Goal: Information Seeking & Learning: Compare options

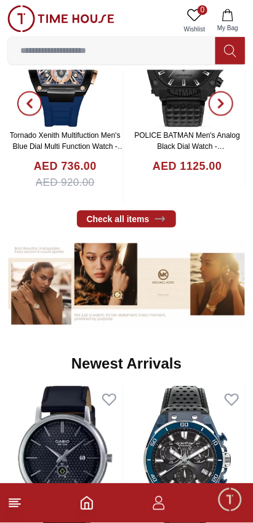
scroll to position [423, 0]
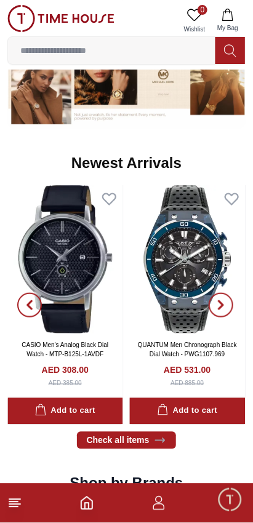
click at [58, 49] on input at bounding box center [111, 50] width 207 height 25
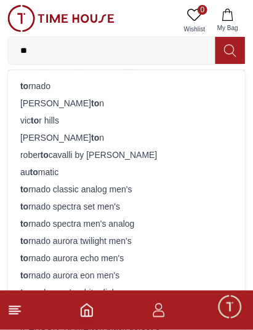
type input "**"
click at [36, 89] on div "to rnado" at bounding box center [126, 86] width 222 height 17
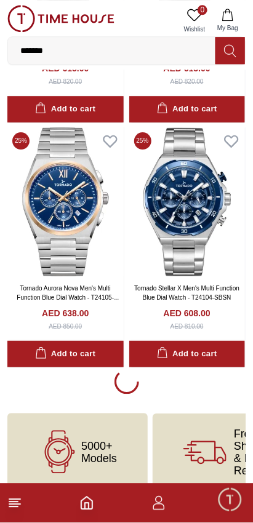
scroll to position [2178, 0]
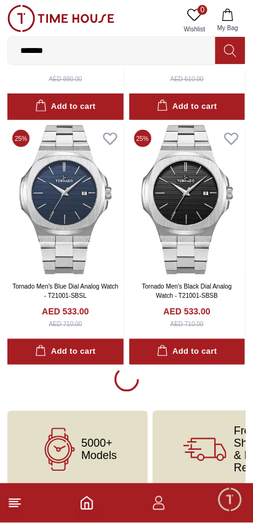
scroll to position [7085, 0]
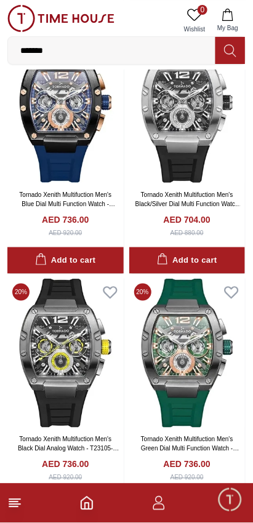
scroll to position [11770, 0]
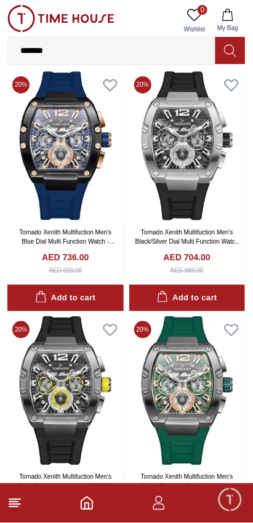
scroll to position [11993, 0]
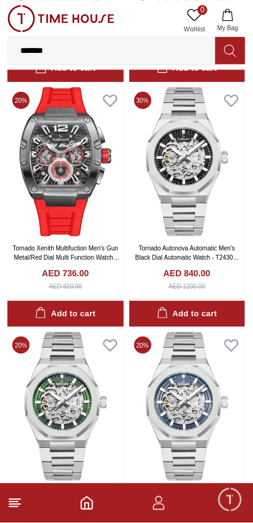
scroll to position [12244, 0]
click at [81, 421] on img at bounding box center [65, 406] width 116 height 149
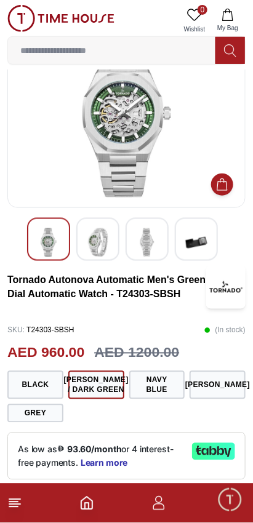
scroll to position [54, 0]
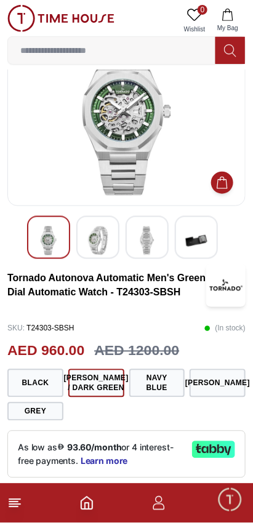
click at [222, 392] on button "[PERSON_NAME]" at bounding box center [217, 383] width 56 height 28
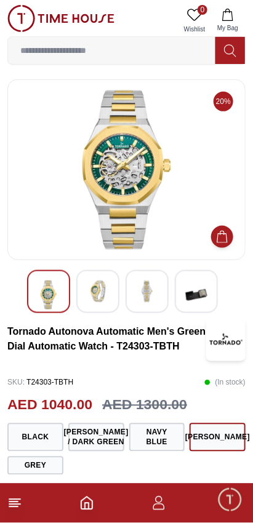
click at [100, 162] on img at bounding box center [126, 170] width 217 height 160
click at [114, 191] on img at bounding box center [126, 170] width 217 height 160
click at [118, 204] on img at bounding box center [126, 170] width 217 height 160
click at [111, 183] on img at bounding box center [126, 170] width 217 height 160
click at [102, 172] on img at bounding box center [126, 170] width 217 height 160
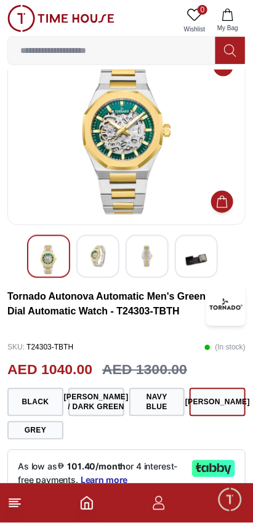
scroll to position [5, 0]
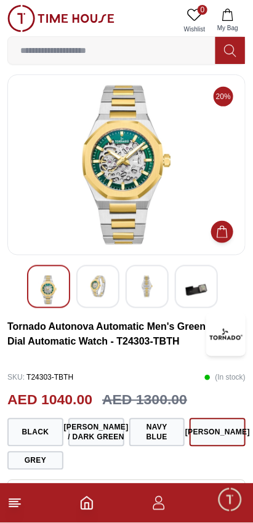
click at [101, 284] on img at bounding box center [98, 287] width 22 height 22
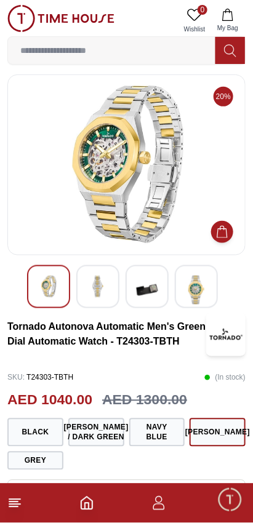
click at [99, 188] on img at bounding box center [126, 165] width 217 height 160
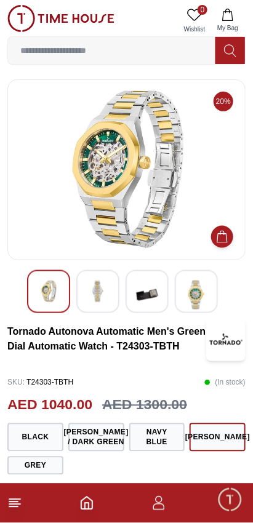
scroll to position [2, 0]
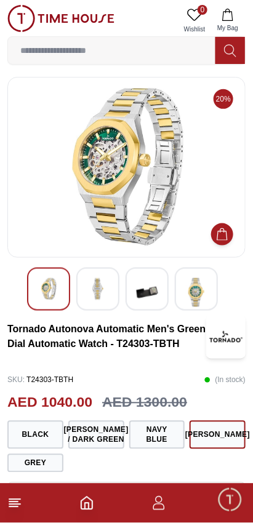
click at [159, 293] on div at bounding box center [147, 289] width 43 height 43
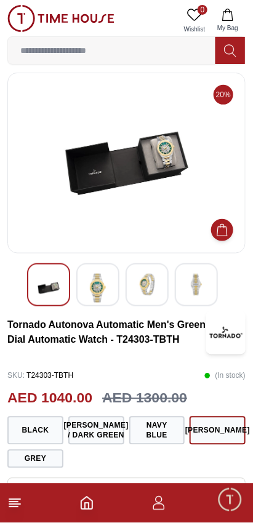
scroll to position [3, 0]
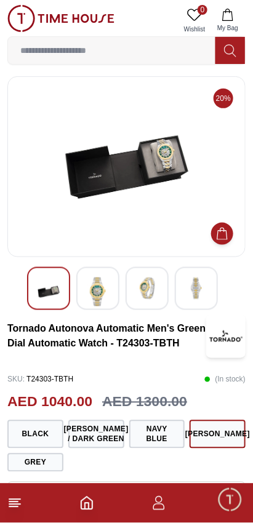
click at [175, 160] on img at bounding box center [126, 167] width 217 height 160
click at [173, 172] on img at bounding box center [126, 167] width 217 height 160
click at [191, 203] on img at bounding box center [126, 167] width 217 height 160
click at [186, 201] on img at bounding box center [126, 167] width 217 height 160
click at [188, 200] on img at bounding box center [126, 167] width 217 height 160
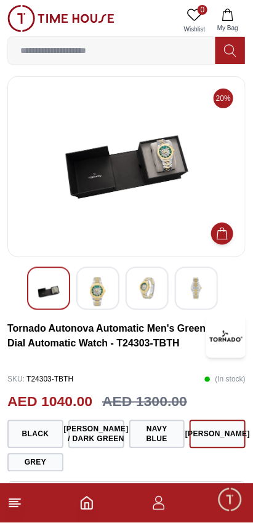
click at [194, 289] on img at bounding box center [196, 288] width 22 height 22
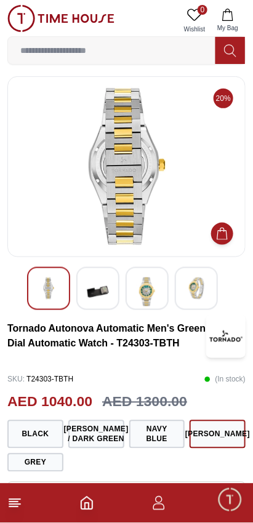
click at [148, 300] on img at bounding box center [147, 291] width 22 height 29
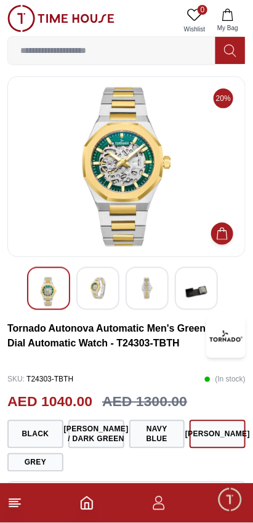
click at [108, 305] on div at bounding box center [97, 288] width 43 height 43
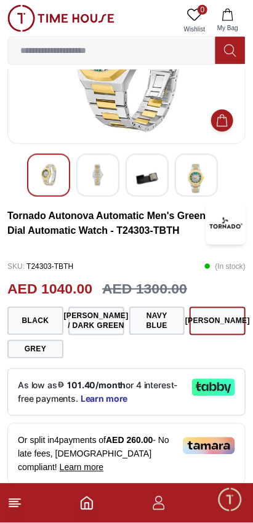
scroll to position [123, 0]
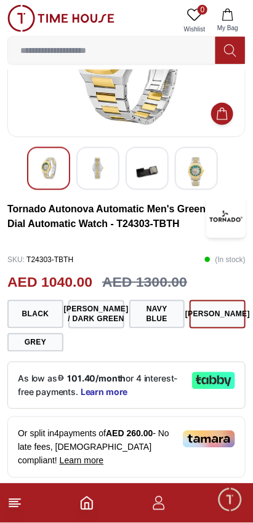
click at [170, 329] on button "Navy Blue" at bounding box center [157, 314] width 56 height 28
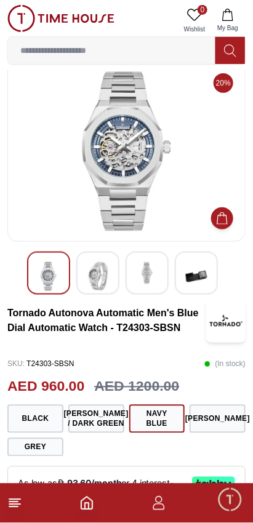
scroll to position [23, 0]
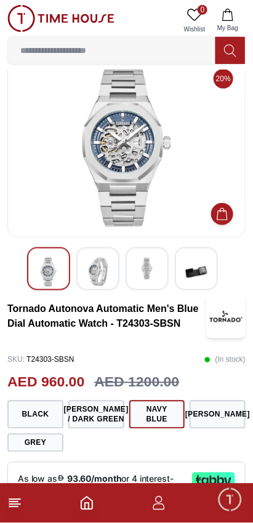
click at [103, 266] on img at bounding box center [98, 272] width 22 height 29
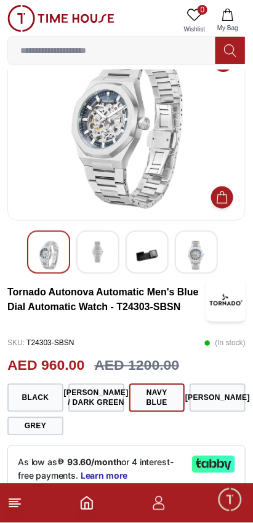
scroll to position [52, 0]
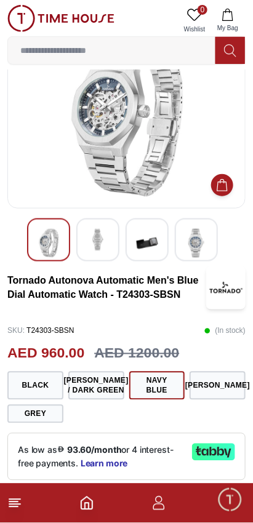
click at [97, 400] on button "[PERSON_NAME] / Dark Green" at bounding box center [96, 386] width 56 height 28
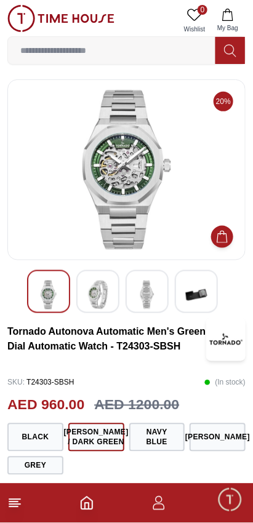
click at [104, 171] on img at bounding box center [126, 170] width 217 height 160
click at [110, 292] on div at bounding box center [97, 291] width 43 height 43
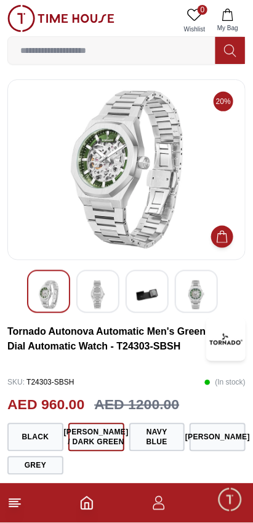
click at [153, 300] on img at bounding box center [147, 295] width 22 height 29
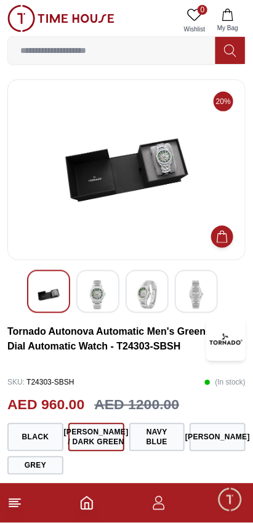
click at [199, 297] on img at bounding box center [196, 295] width 22 height 29
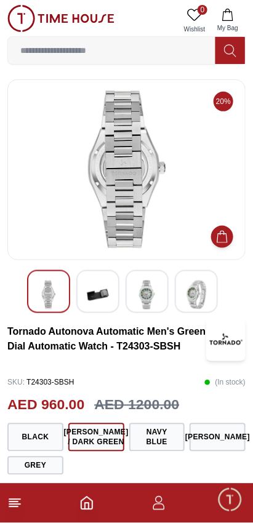
click at [199, 289] on img at bounding box center [196, 295] width 22 height 29
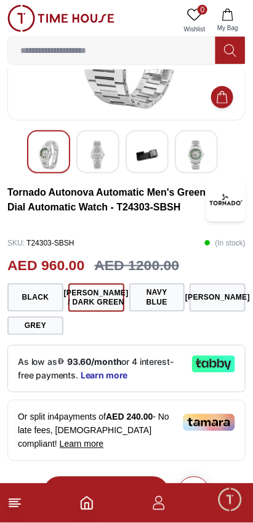
scroll to position [142, 0]
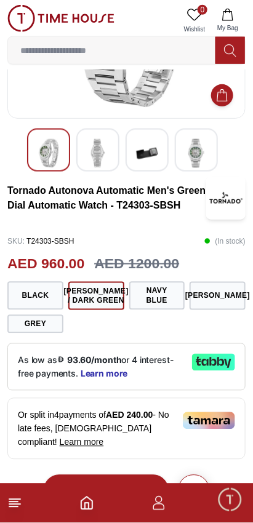
click at [44, 333] on button "Grey" at bounding box center [35, 324] width 56 height 18
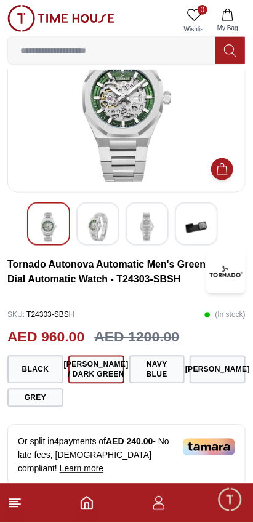
scroll to position [32, 0]
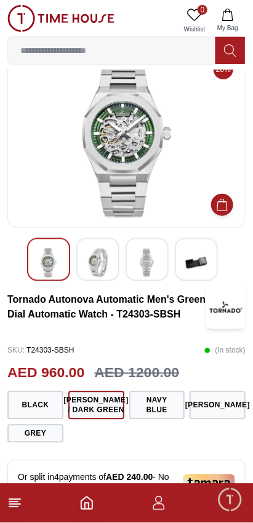
click at [134, 169] on img at bounding box center [126, 138] width 217 height 160
click at [140, 180] on img at bounding box center [126, 138] width 217 height 160
click at [138, 176] on img at bounding box center [126, 138] width 217 height 160
click at [145, 174] on img at bounding box center [126, 138] width 217 height 160
click at [97, 262] on img at bounding box center [98, 263] width 22 height 29
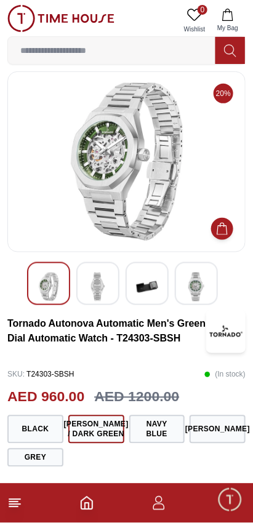
scroll to position [9, 0]
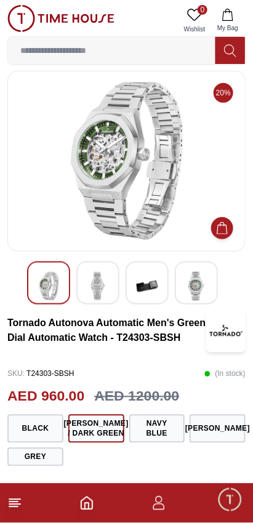
click at [155, 284] on img at bounding box center [147, 286] width 22 height 29
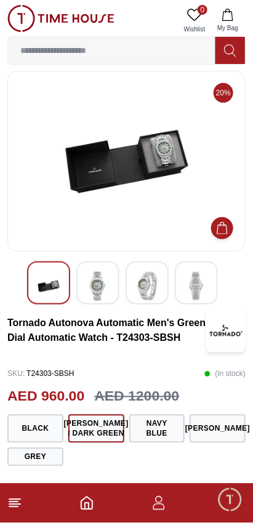
click at [199, 285] on img at bounding box center [196, 286] width 22 height 29
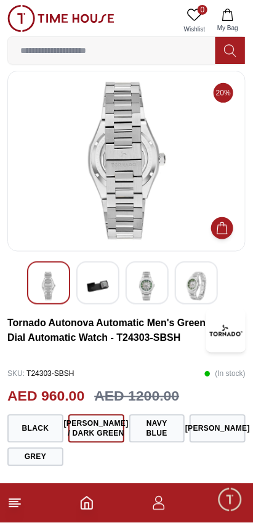
click at [148, 286] on img at bounding box center [147, 286] width 22 height 29
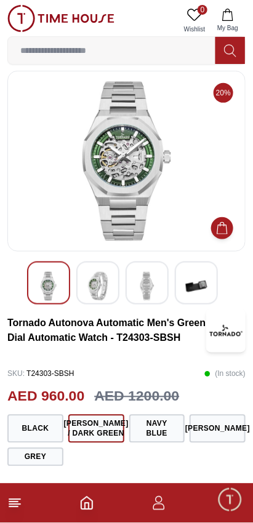
click at [140, 290] on img at bounding box center [147, 286] width 22 height 29
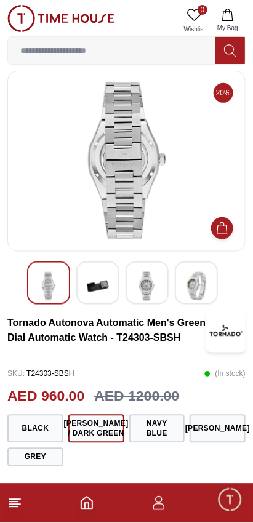
click at [153, 284] on img at bounding box center [147, 286] width 22 height 29
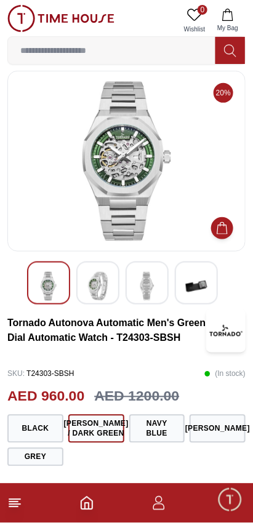
click at [102, 285] on img at bounding box center [98, 286] width 22 height 29
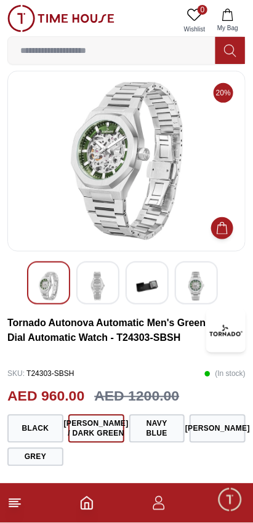
click at [62, 287] on div at bounding box center [48, 282] width 43 height 43
click at [108, 289] on img at bounding box center [98, 286] width 22 height 29
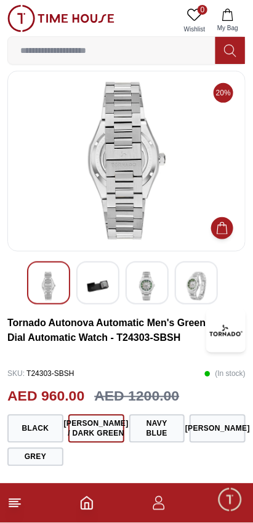
click at [149, 290] on img at bounding box center [147, 286] width 22 height 29
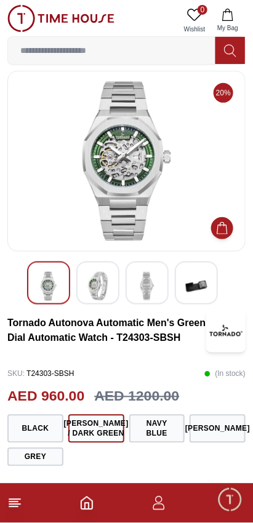
click at [199, 287] on img at bounding box center [196, 286] width 22 height 29
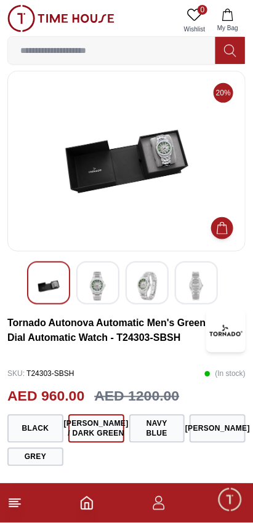
click at [174, 172] on img at bounding box center [126, 161] width 217 height 160
click at [179, 169] on img at bounding box center [126, 161] width 217 height 160
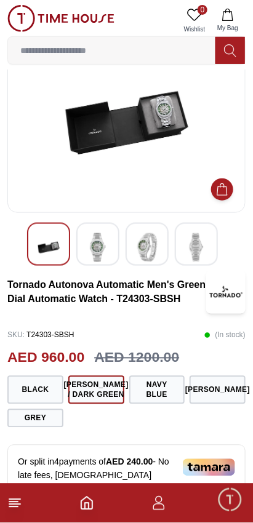
scroll to position [0, 0]
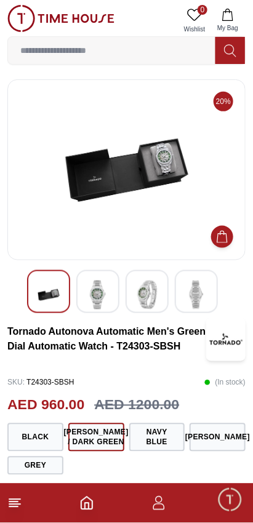
click at [73, 184] on img at bounding box center [126, 170] width 217 height 160
click at [95, 305] on img at bounding box center [98, 295] width 22 height 29
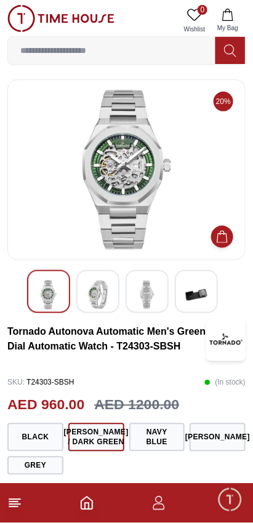
scroll to position [52, 0]
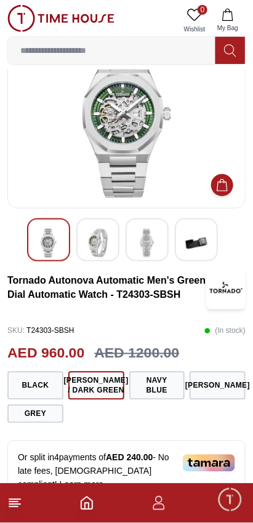
scroll to position [123, 0]
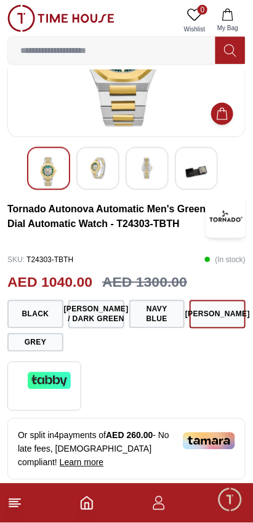
scroll to position [54, 0]
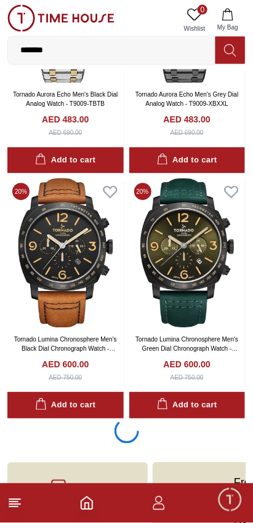
scroll to position [16588, 0]
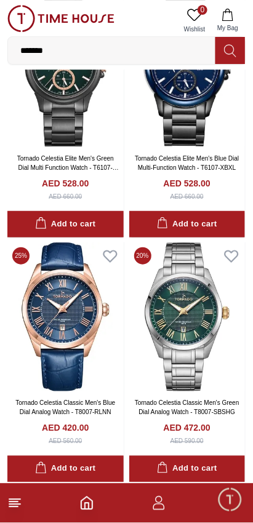
scroll to position [15265, 0]
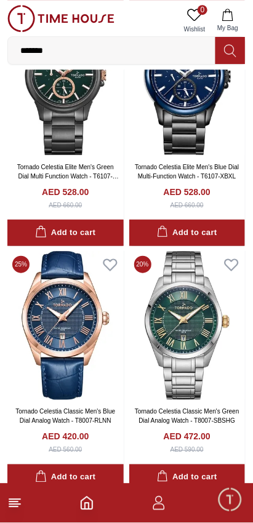
click at [189, 339] on img at bounding box center [187, 325] width 116 height 149
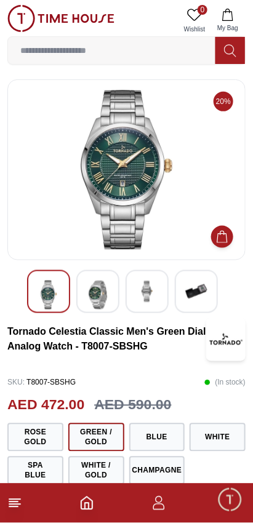
click at [102, 289] on img at bounding box center [98, 295] width 22 height 29
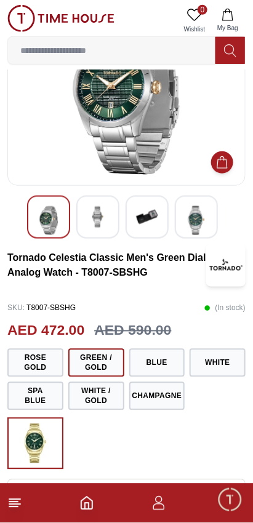
scroll to position [71, 0]
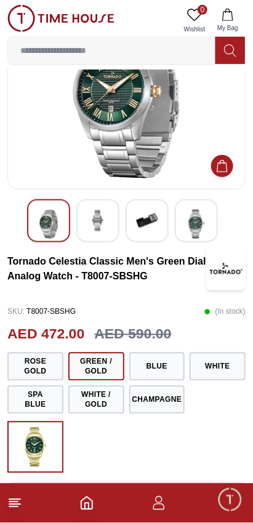
click at [44, 366] on button "Rose Gold" at bounding box center [35, 367] width 56 height 28
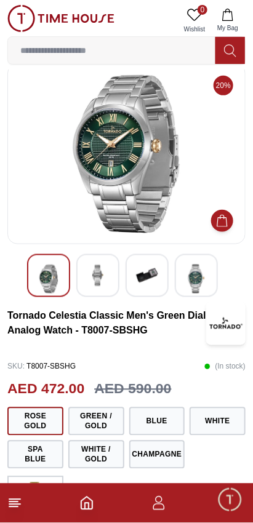
scroll to position [1, 0]
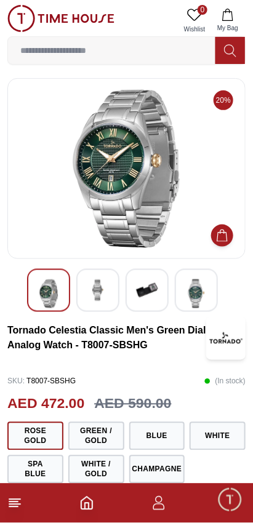
click at [95, 298] on img at bounding box center [98, 290] width 22 height 22
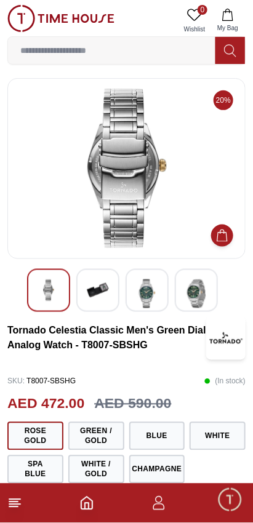
click at [143, 290] on img at bounding box center [147, 293] width 22 height 29
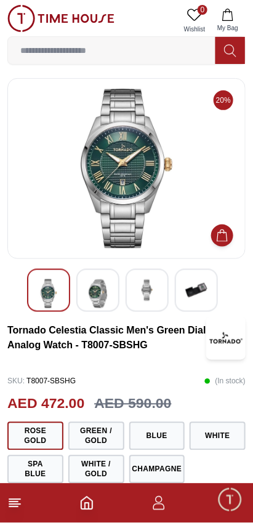
click at [86, 431] on button "Green / Gold" at bounding box center [96, 436] width 56 height 28
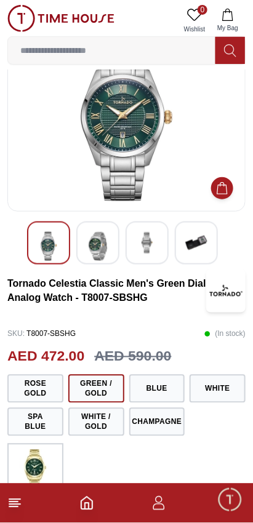
scroll to position [51, 0]
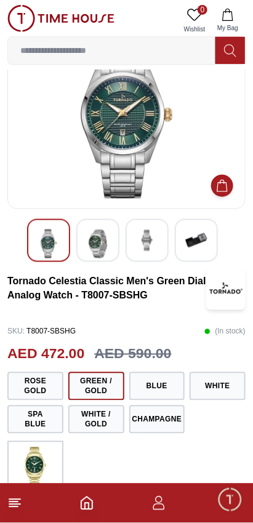
click at [156, 387] on button "Blue" at bounding box center [157, 386] width 56 height 28
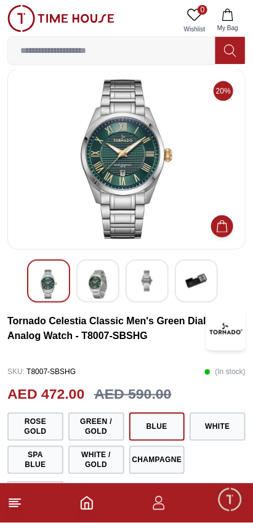
scroll to position [0, 0]
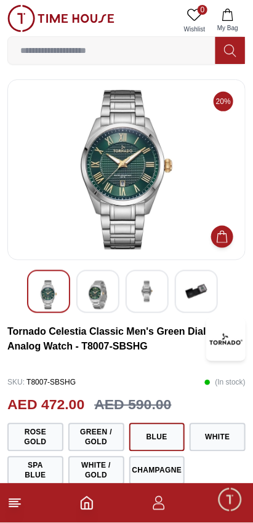
click at [212, 439] on button "White" at bounding box center [217, 437] width 56 height 28
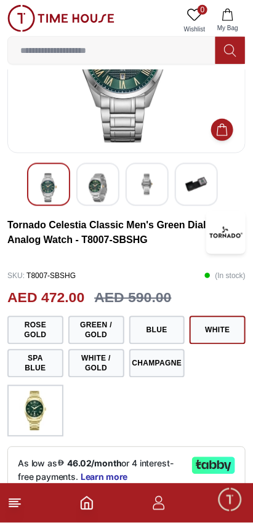
scroll to position [108, 0]
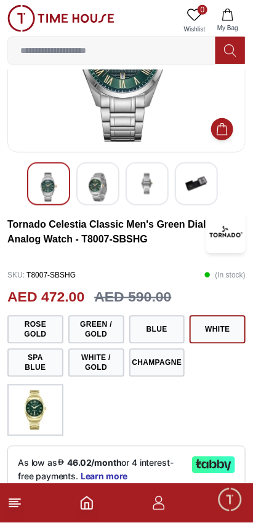
click at [41, 362] on button "Spa Blue" at bounding box center [35, 363] width 56 height 28
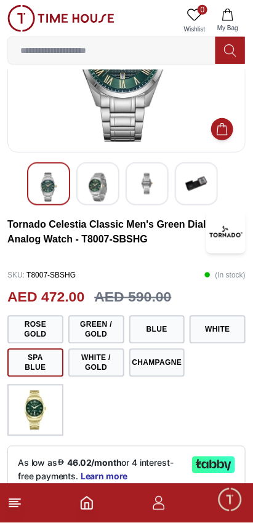
click at [100, 364] on button "White / Gold" at bounding box center [96, 363] width 56 height 28
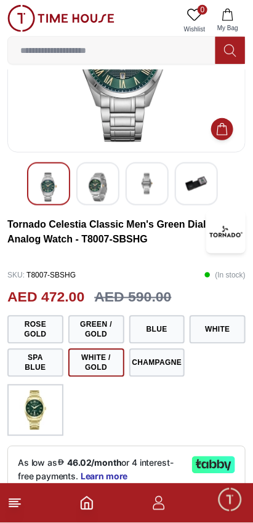
click at [144, 362] on button "Champagne" at bounding box center [157, 363] width 56 height 28
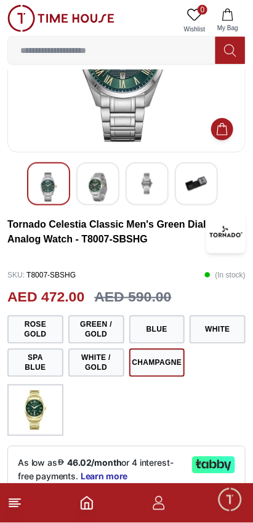
click at [165, 368] on button "Champagne" at bounding box center [157, 363] width 56 height 28
click at [175, 362] on button "Champagne" at bounding box center [157, 363] width 56 height 28
click at [44, 412] on img at bounding box center [35, 410] width 31 height 39
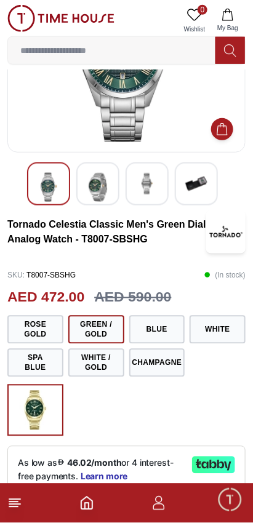
click at [44, 335] on button "Rose Gold" at bounding box center [35, 330] width 56 height 28
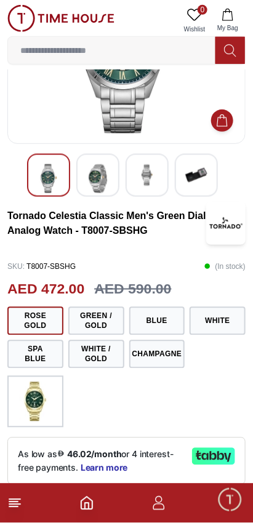
scroll to position [117, 0]
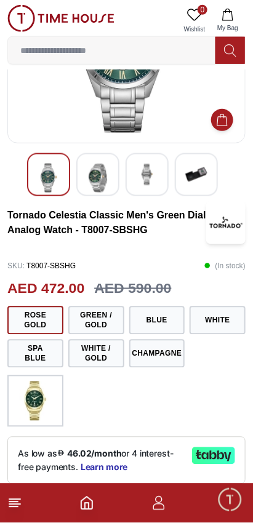
click at [159, 322] on button "Blue" at bounding box center [157, 320] width 56 height 28
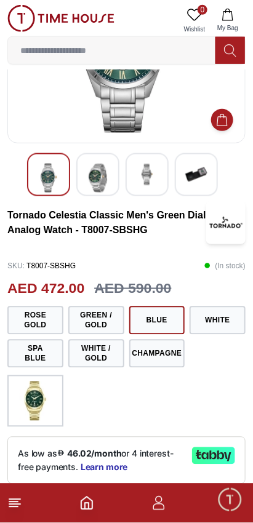
click at [212, 313] on button "White" at bounding box center [217, 320] width 56 height 28
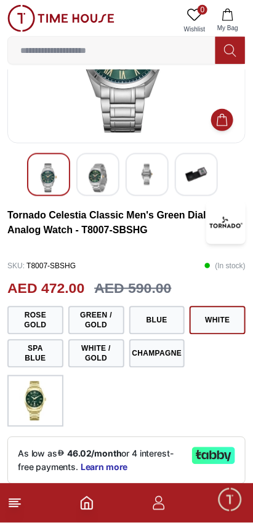
click at [161, 351] on button "Champagne" at bounding box center [157, 354] width 56 height 28
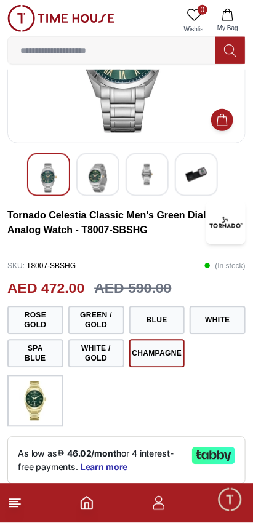
click at [105, 363] on button "White / Gold" at bounding box center [96, 354] width 56 height 28
click at [46, 364] on button "Spa Blue" at bounding box center [35, 354] width 56 height 28
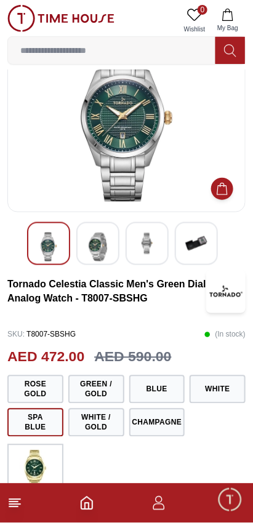
scroll to position [0, 0]
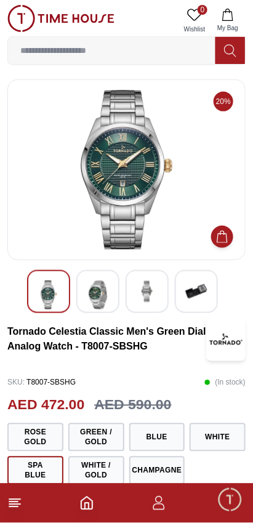
scroll to position [108, 0]
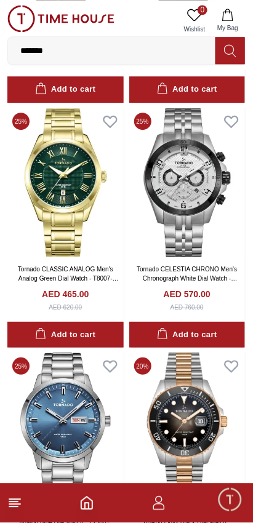
scroll to position [949, 0]
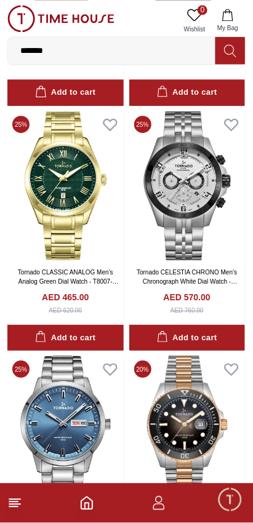
click at [65, 185] on img at bounding box center [65, 185] width 116 height 149
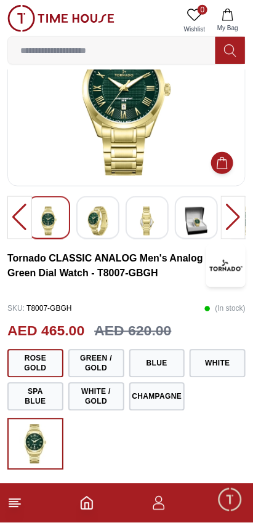
scroll to position [74, 0]
click at [44, 396] on button "Spa Blue" at bounding box center [35, 397] width 56 height 28
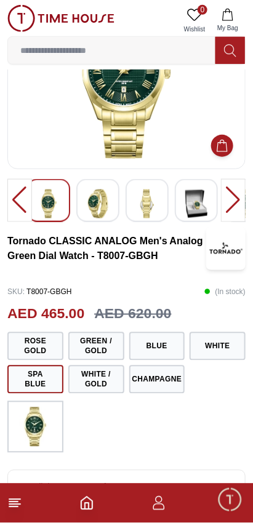
scroll to position [92, 0]
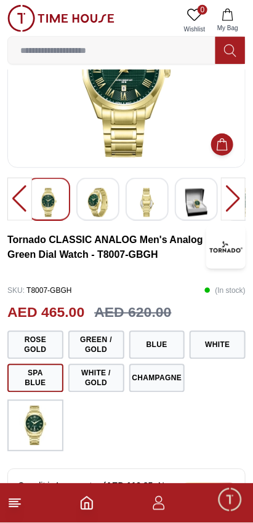
click at [100, 378] on button "White / Gold" at bounding box center [96, 378] width 56 height 28
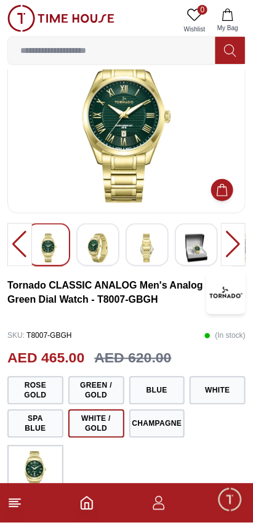
scroll to position [47, 0]
click at [165, 420] on button "Champagne" at bounding box center [157, 424] width 56 height 28
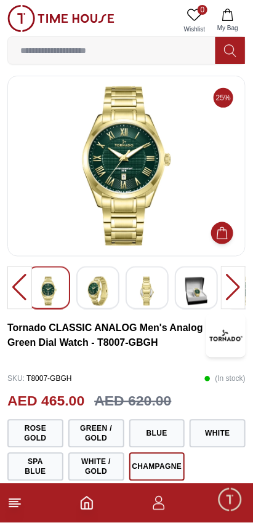
scroll to position [0, 0]
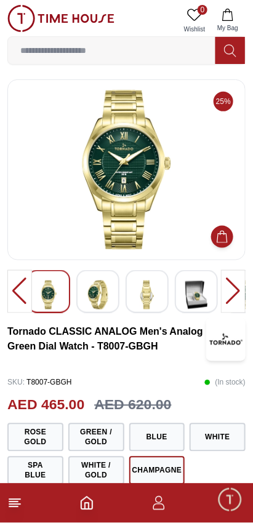
click at [103, 436] on button "Green / Gold" at bounding box center [96, 437] width 56 height 28
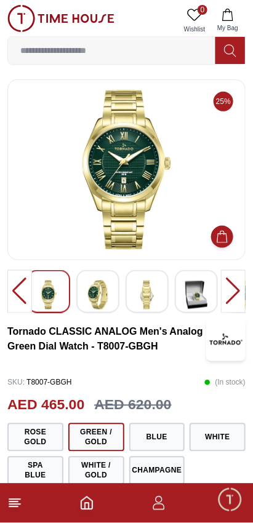
click at [100, 296] on img at bounding box center [98, 295] width 22 height 29
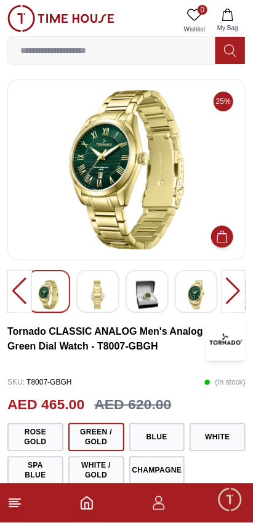
click at [116, 289] on div at bounding box center [97, 291] width 43 height 43
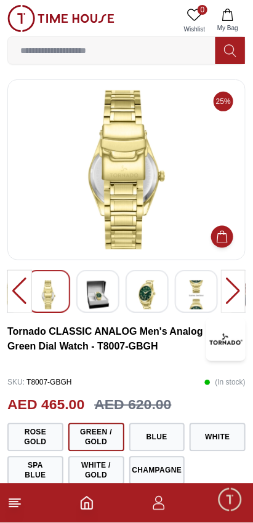
click at [108, 301] on img at bounding box center [98, 295] width 22 height 29
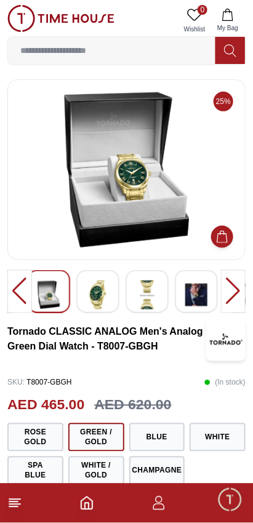
click at [102, 298] on img at bounding box center [98, 295] width 22 height 29
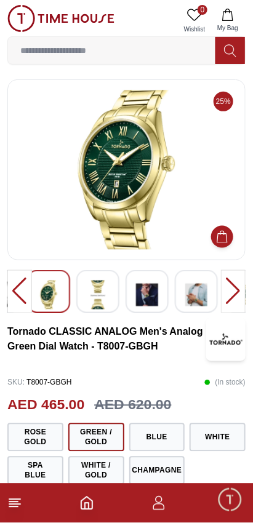
click at [145, 293] on img at bounding box center [147, 295] width 22 height 29
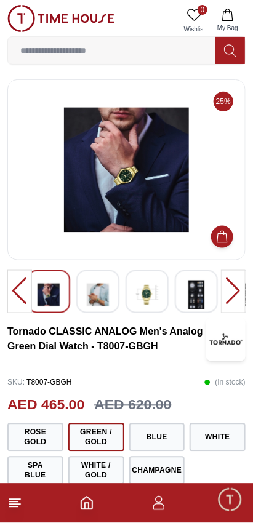
click at [148, 291] on img at bounding box center [147, 295] width 22 height 29
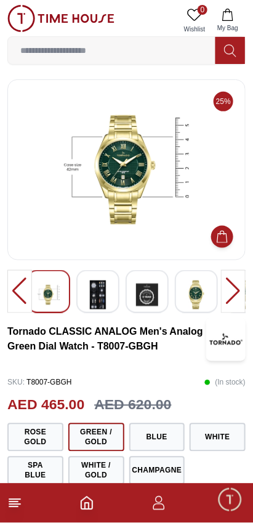
click at [194, 292] on img at bounding box center [196, 295] width 22 height 29
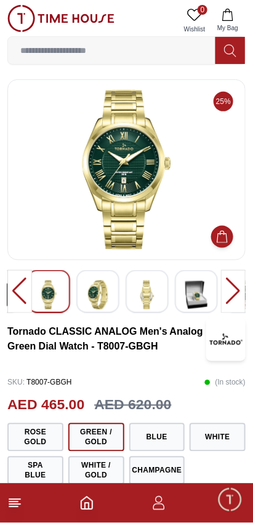
click at [148, 290] on img at bounding box center [147, 295] width 22 height 29
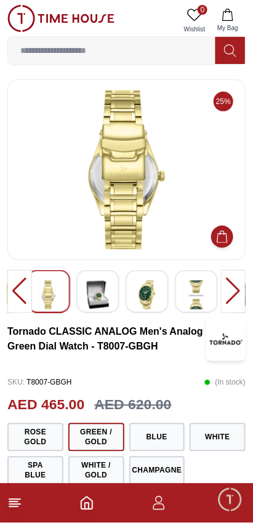
click at [144, 293] on img at bounding box center [147, 295] width 22 height 29
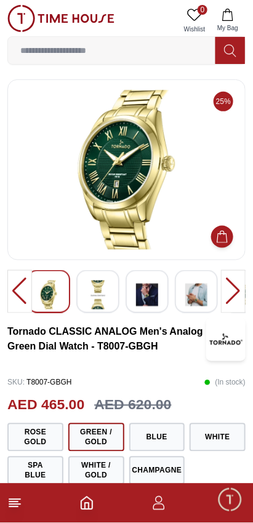
click at [196, 290] on img at bounding box center [196, 295] width 22 height 29
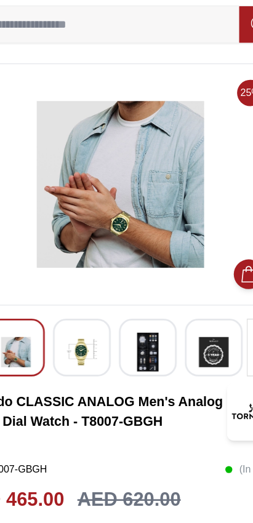
click at [81, 199] on img at bounding box center [126, 170] width 217 height 160
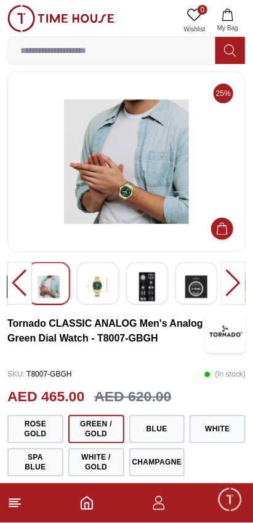
scroll to position [9, 0]
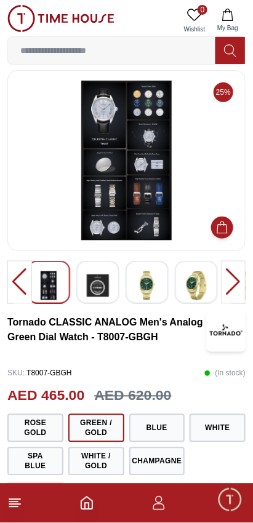
click at [101, 172] on img at bounding box center [126, 161] width 217 height 160
click at [135, 197] on img at bounding box center [126, 161] width 217 height 160
click at [142, 194] on img at bounding box center [126, 161] width 217 height 160
click at [145, 196] on img at bounding box center [126, 161] width 217 height 160
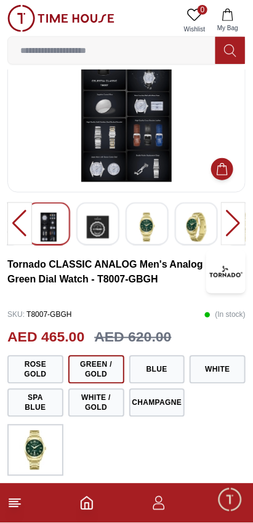
scroll to position [70, 0]
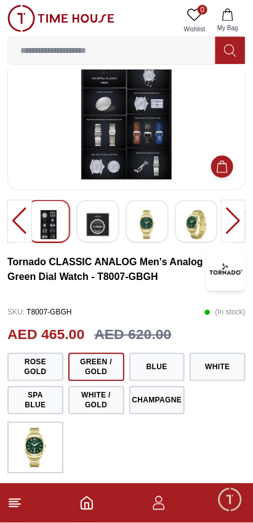
click at [51, 368] on button "Rose Gold" at bounding box center [35, 367] width 56 height 28
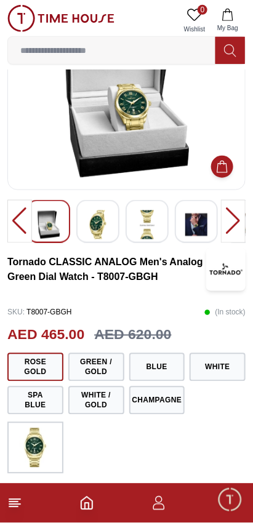
click at [154, 368] on button "Blue" at bounding box center [157, 367] width 56 height 28
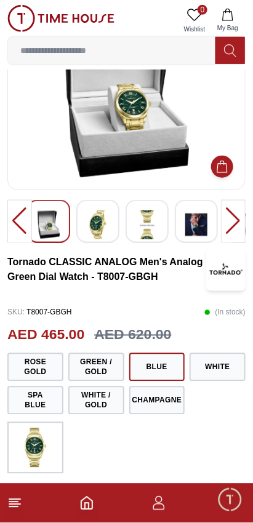
click at [103, 365] on button "Green / Gold" at bounding box center [96, 367] width 56 height 28
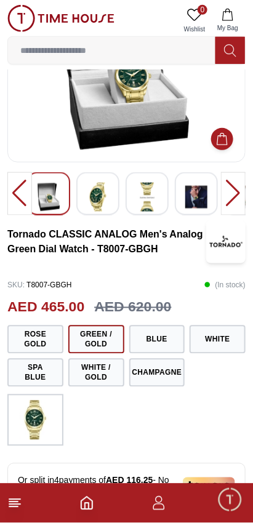
scroll to position [0, 0]
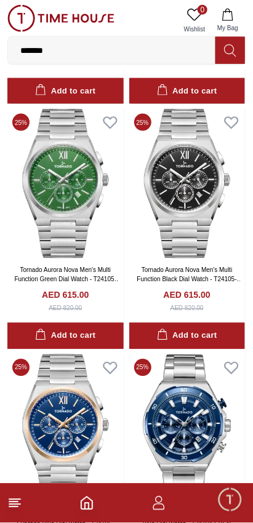
scroll to position [1935, 0]
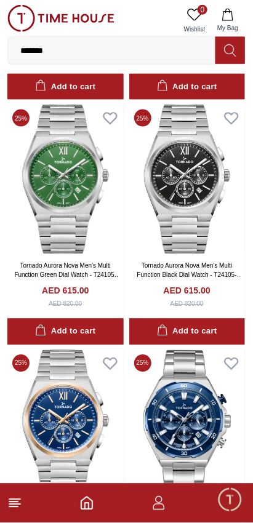
click at [205, 192] on img at bounding box center [187, 179] width 116 height 149
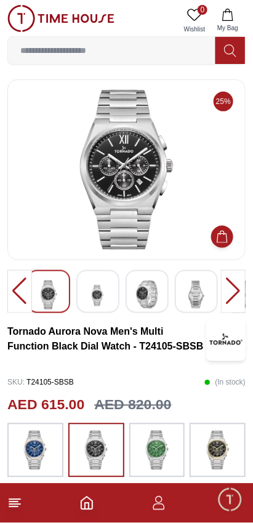
click at [85, 294] on div at bounding box center [97, 291] width 43 height 43
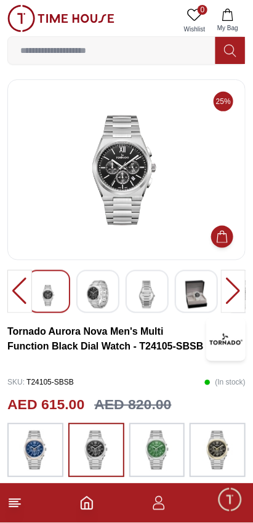
click at [148, 298] on img at bounding box center [147, 295] width 22 height 28
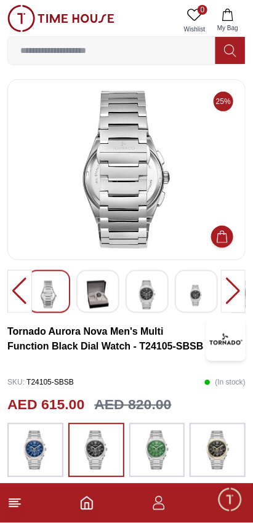
click at [161, 294] on div at bounding box center [147, 291] width 43 height 43
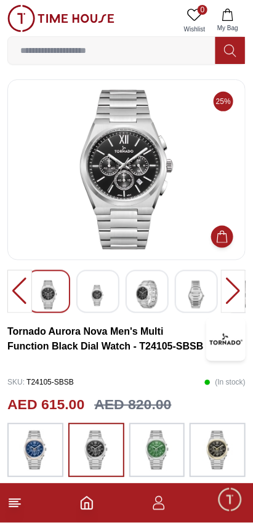
click at [155, 296] on img at bounding box center [147, 295] width 22 height 28
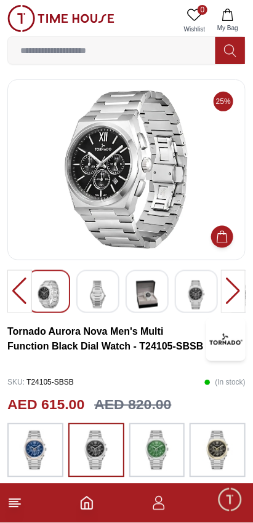
click at [149, 299] on img at bounding box center [147, 295] width 22 height 28
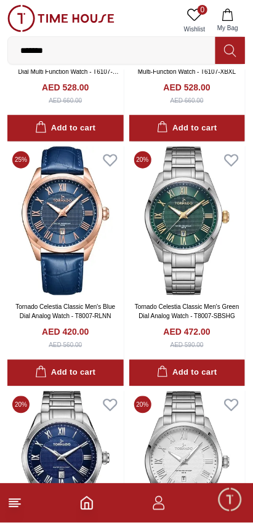
scroll to position [15370, 0]
click at [184, 242] on img at bounding box center [187, 220] width 116 height 149
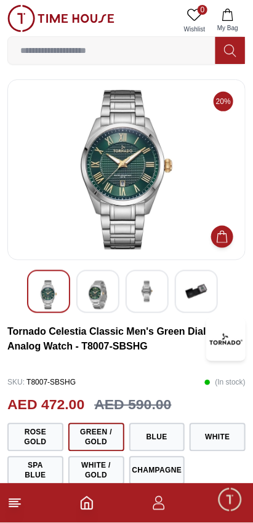
click at [201, 297] on img at bounding box center [196, 292] width 22 height 22
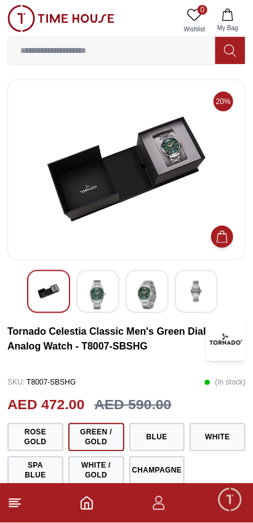
click at [177, 158] on img at bounding box center [126, 170] width 217 height 160
click at [181, 154] on img at bounding box center [126, 170] width 217 height 160
click at [98, 284] on img at bounding box center [98, 295] width 22 height 29
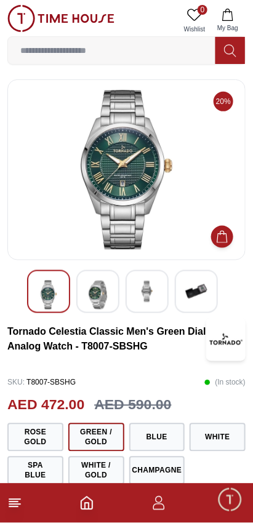
click at [106, 290] on img at bounding box center [98, 295] width 22 height 29
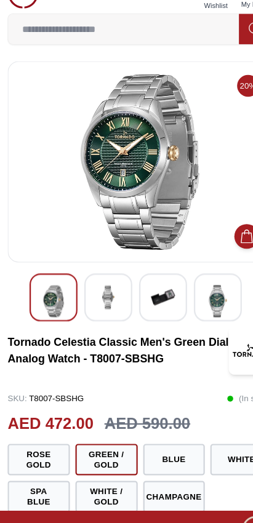
click at [149, 291] on img at bounding box center [147, 292] width 22 height 22
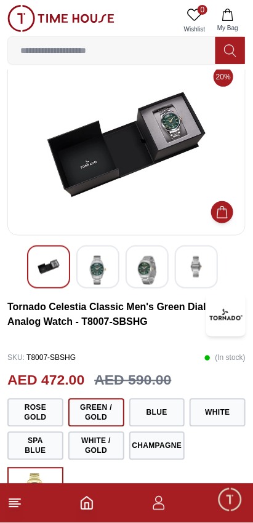
scroll to position [25, 0]
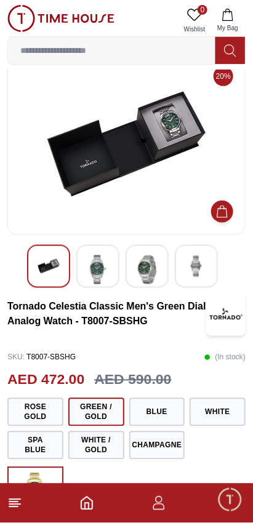
click at [151, 268] on img at bounding box center [147, 269] width 22 height 29
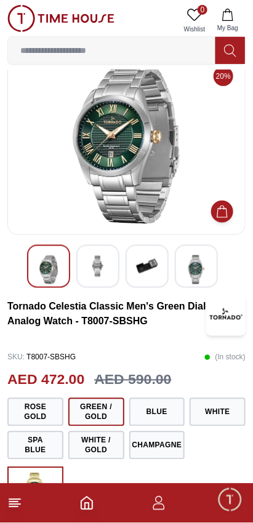
click at [196, 270] on img at bounding box center [196, 269] width 22 height 29
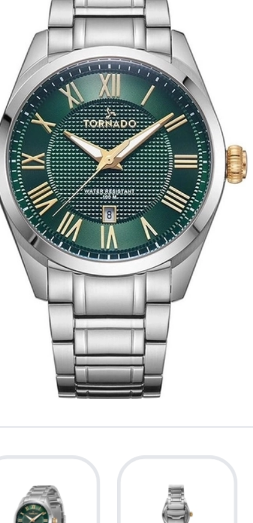
scroll to position [29, 0]
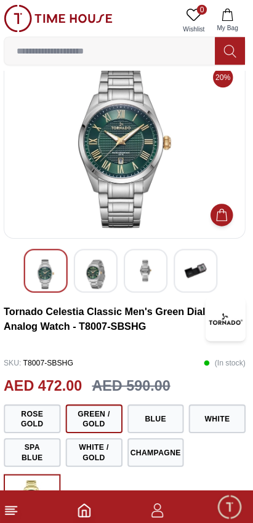
click at [201, 265] on img at bounding box center [196, 267] width 22 height 22
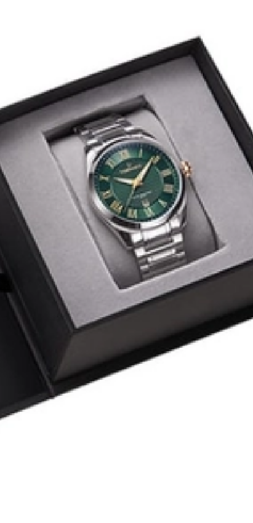
scroll to position [25, 0]
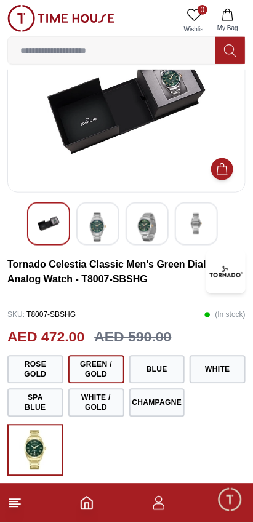
click at [38, 86] on img at bounding box center [126, 102] width 217 height 160
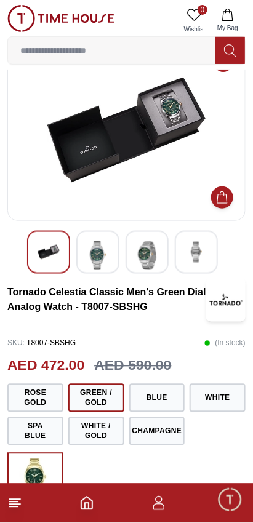
scroll to position [0, 0]
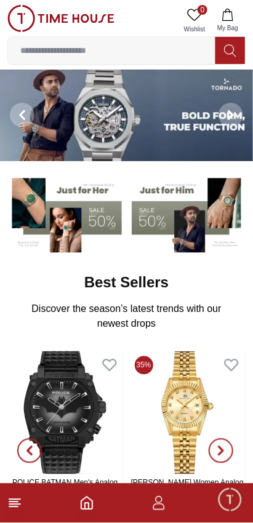
click at [119, 112] on img at bounding box center [126, 116] width 253 height 92
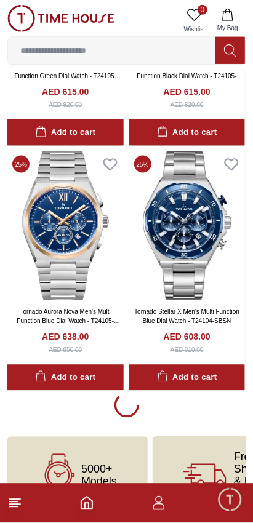
scroll to position [2485, 0]
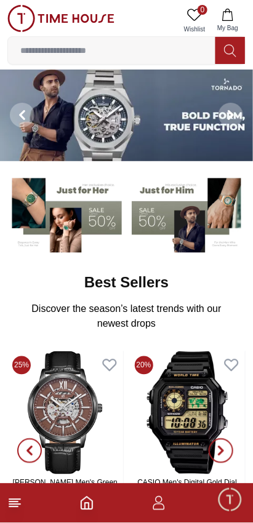
click at [101, 126] on img at bounding box center [126, 116] width 253 height 92
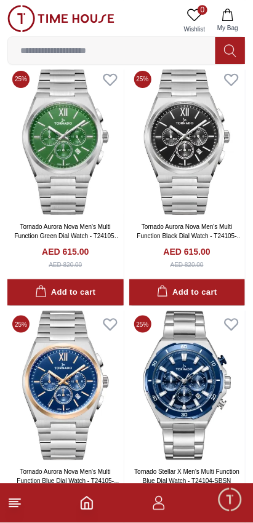
scroll to position [2485, 0]
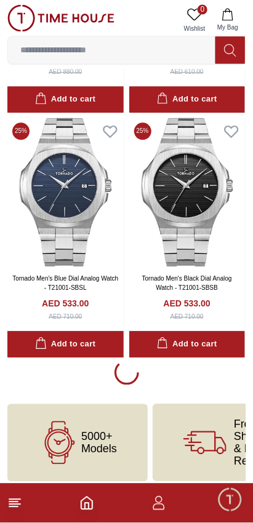
scroll to position [7394, 0]
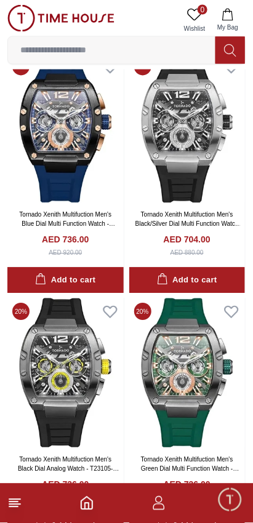
scroll to position [12107, 0]
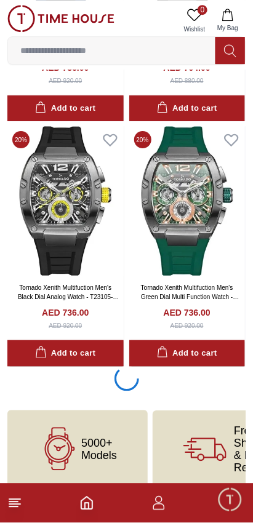
scroll to position [12247, 0]
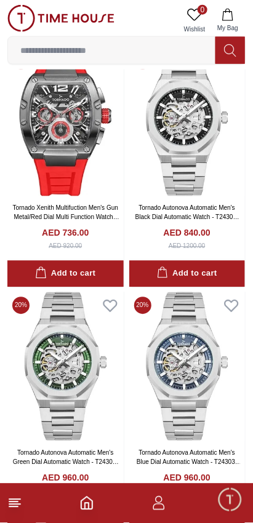
scroll to position [12580, 0]
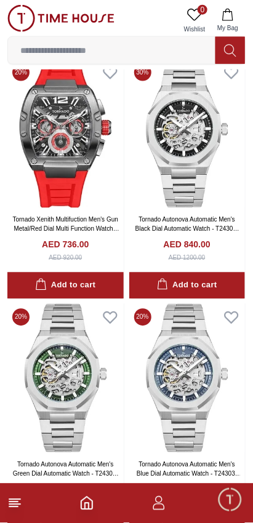
click at [190, 188] on img at bounding box center [187, 133] width 116 height 149
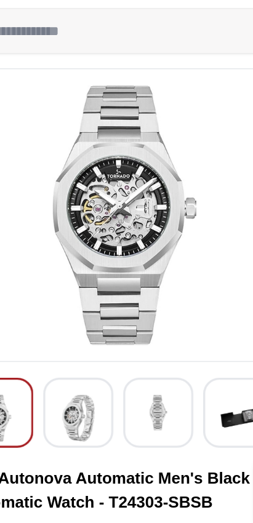
scroll to position [6, 0]
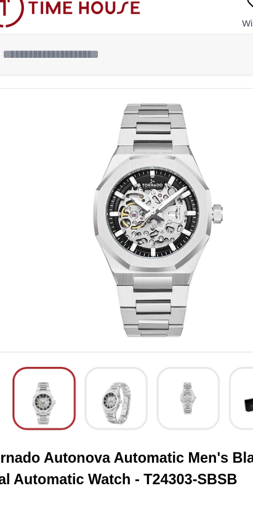
click at [105, 290] on img at bounding box center [98, 288] width 22 height 29
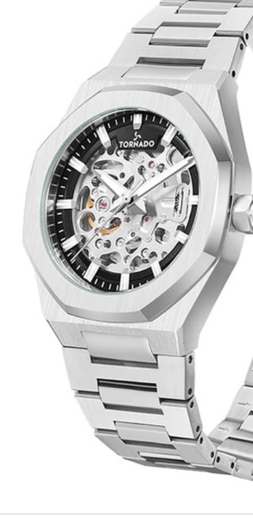
click at [118, 177] on img at bounding box center [126, 164] width 217 height 160
click at [118, 176] on img at bounding box center [126, 164] width 217 height 160
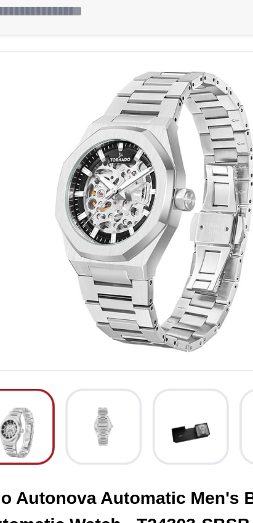
click at [145, 285] on img at bounding box center [147, 288] width 22 height 29
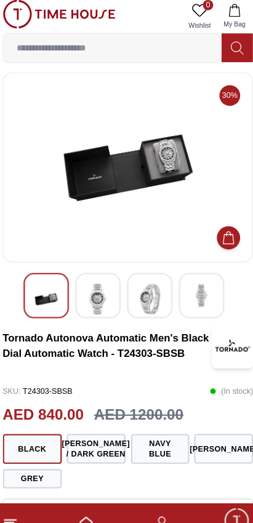
scroll to position [6, 0]
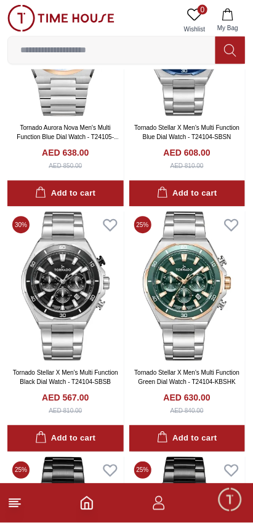
scroll to position [2629, 0]
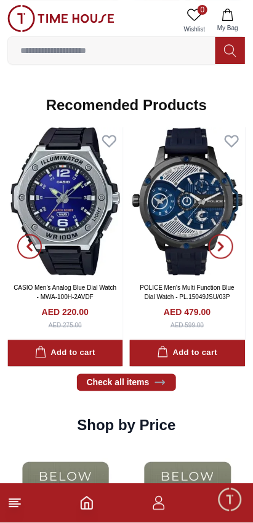
scroll to position [1170, 0]
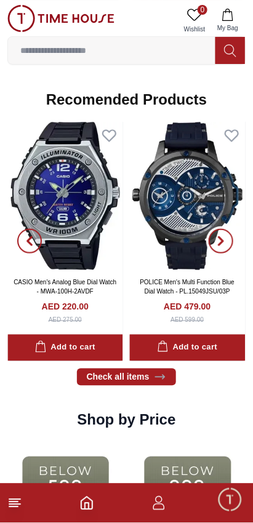
click at [224, 243] on icon "button" at bounding box center [221, 241] width 10 height 10
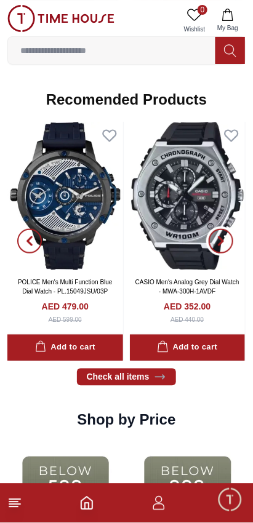
click at [217, 245] on icon "button" at bounding box center [221, 241] width 10 height 10
click at [213, 241] on span "button" at bounding box center [221, 241] width 25 height 25
click at [215, 244] on span "button" at bounding box center [221, 241] width 25 height 25
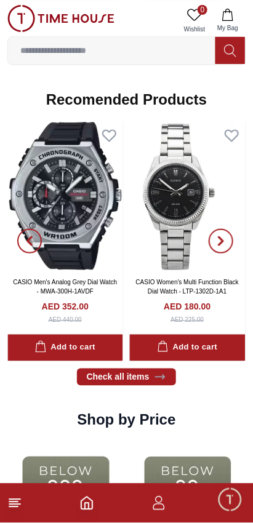
click at [215, 245] on span "button" at bounding box center [221, 241] width 25 height 25
click at [218, 247] on span "button" at bounding box center [221, 241] width 25 height 25
click at [220, 241] on icon "button" at bounding box center [221, 241] width 10 height 10
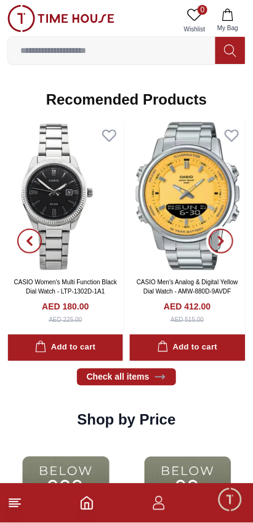
click at [220, 242] on icon "button" at bounding box center [221, 241] width 10 height 10
click at [223, 243] on icon "button" at bounding box center [221, 241] width 10 height 10
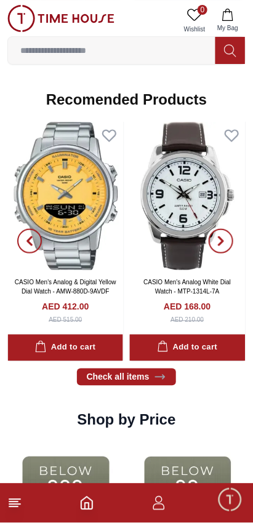
click at [223, 244] on icon "button" at bounding box center [221, 241] width 10 height 10
click at [223, 245] on icon "button" at bounding box center [221, 241] width 10 height 10
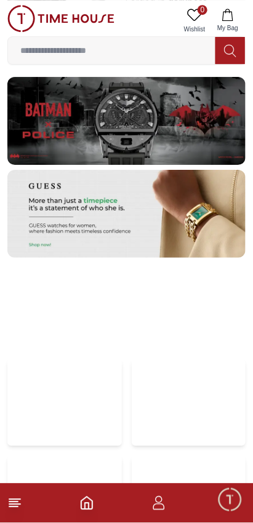
scroll to position [2244, 0]
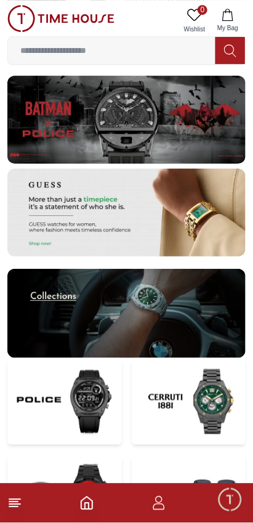
click at [175, 319] on img at bounding box center [126, 313] width 238 height 89
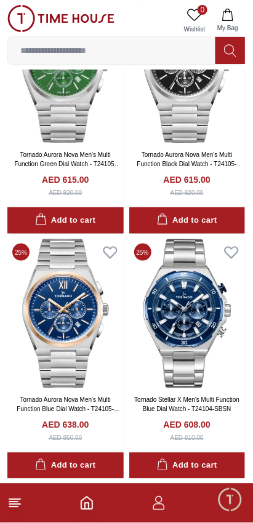
scroll to position [2382, 0]
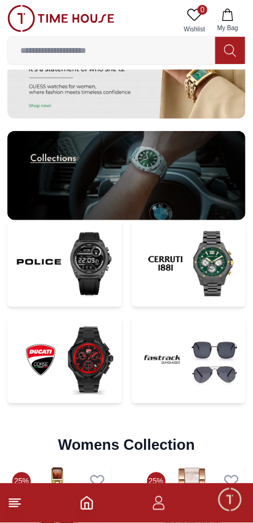
scroll to position [2244, 0]
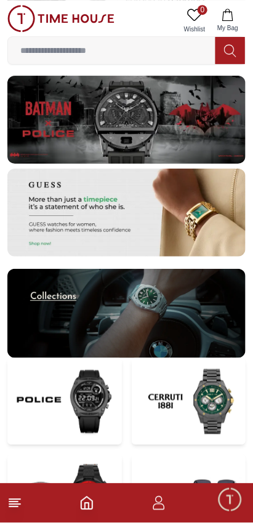
click at [47, 298] on img at bounding box center [126, 313] width 238 height 89
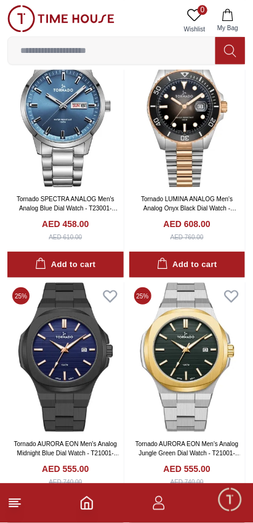
scroll to position [1575, 0]
